Goal: Information Seeking & Learning: Check status

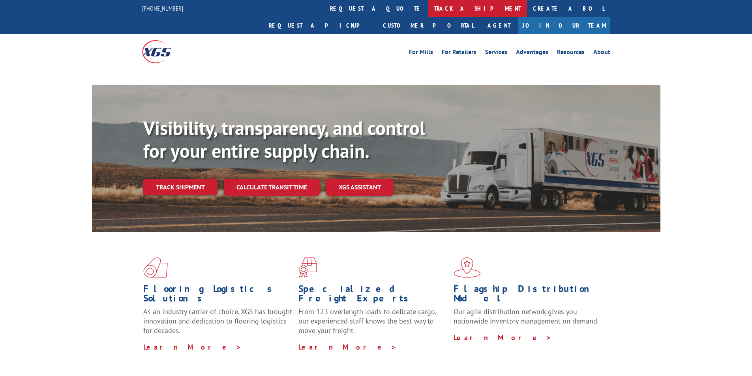
click at [428, 10] on link "track a shipment" at bounding box center [477, 8] width 99 height 17
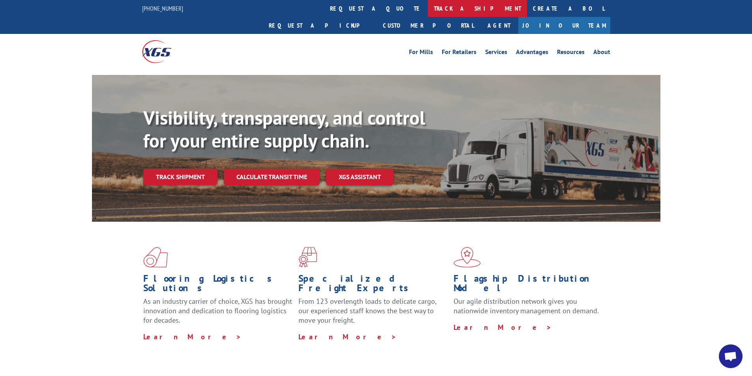
click at [428, 5] on link "track a shipment" at bounding box center [477, 8] width 99 height 17
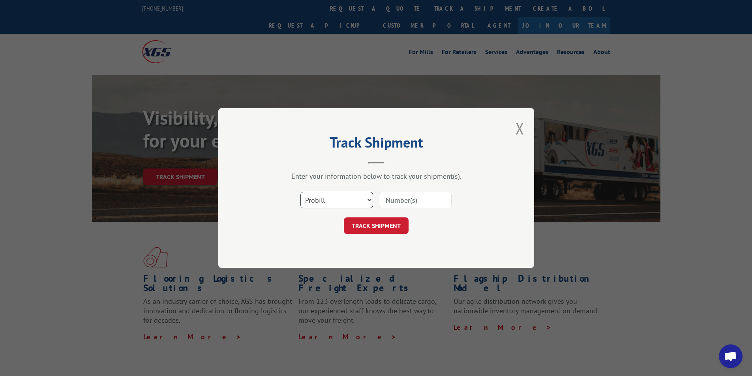
click at [348, 200] on select "Select category... Probill BOL PO" at bounding box center [337, 200] width 73 height 17
select select "bol"
click at [301, 192] on select "Select category... Probill BOL PO" at bounding box center [337, 200] width 73 height 17
click at [397, 202] on input at bounding box center [415, 200] width 73 height 17
paste input "2837188"
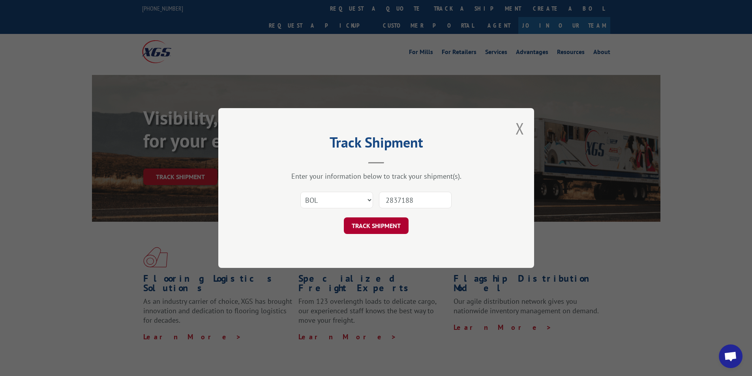
type input "2837188"
click at [400, 224] on button "TRACK SHIPMENT" at bounding box center [376, 226] width 65 height 17
